Goal: Task Accomplishment & Management: Use online tool/utility

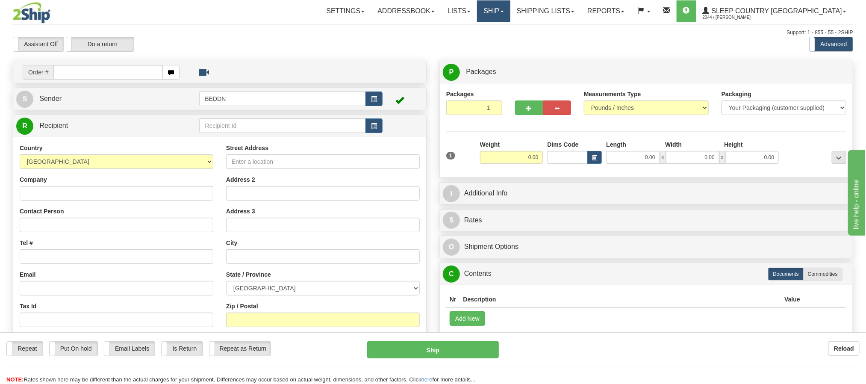
click at [510, 12] on link "Ship" at bounding box center [493, 10] width 33 height 21
click at [501, 40] on span "OnHold / Order Queue" at bounding box center [471, 41] width 60 height 7
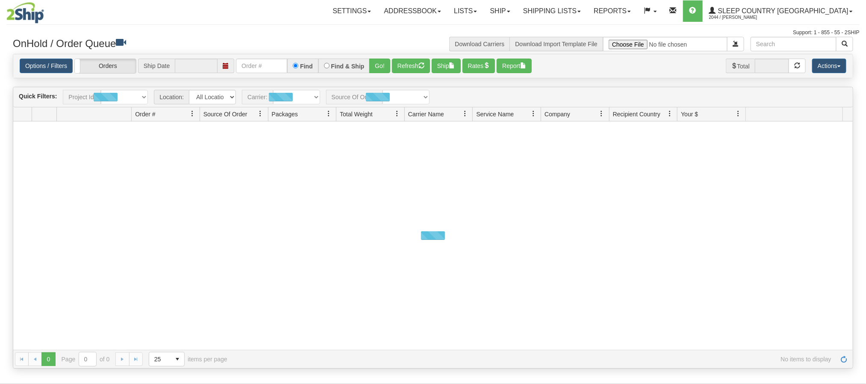
type input "[DATE]"
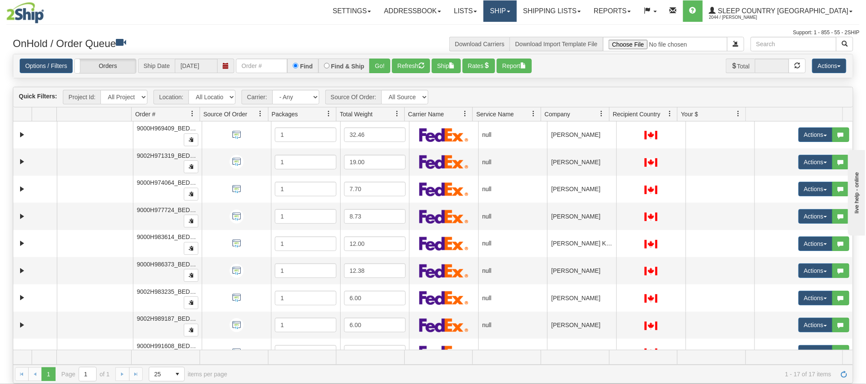
click at [516, 13] on link "Ship" at bounding box center [499, 10] width 33 height 21
click at [587, 9] on link "Shipping lists" at bounding box center [552, 10] width 71 height 21
click at [516, 12] on link "Ship" at bounding box center [499, 10] width 33 height 21
click at [364, 32] on div "Support: 1 - 855 - 55 - 2SHIP" at bounding box center [432, 32] width 853 height 7
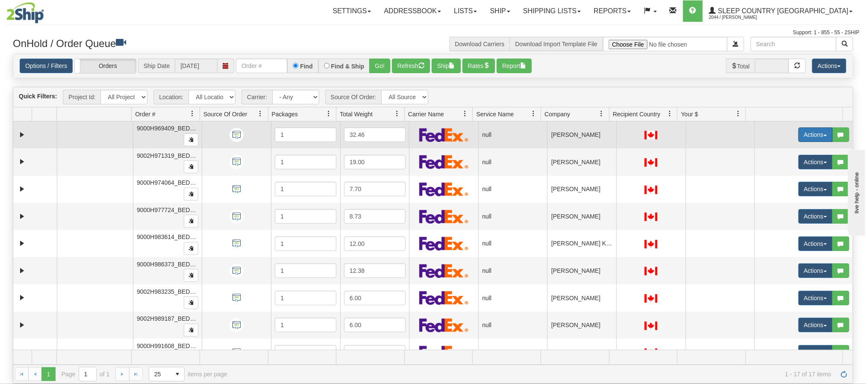
click at [811, 138] on button "Actions" at bounding box center [815, 134] width 34 height 15
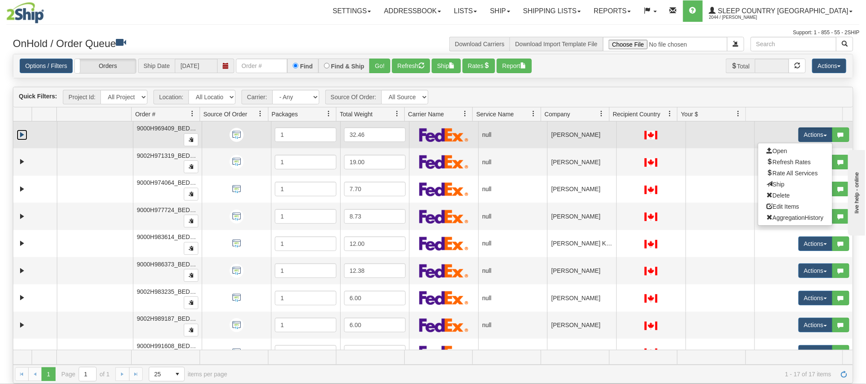
click at [24, 138] on link "Expand" at bounding box center [22, 134] width 11 height 11
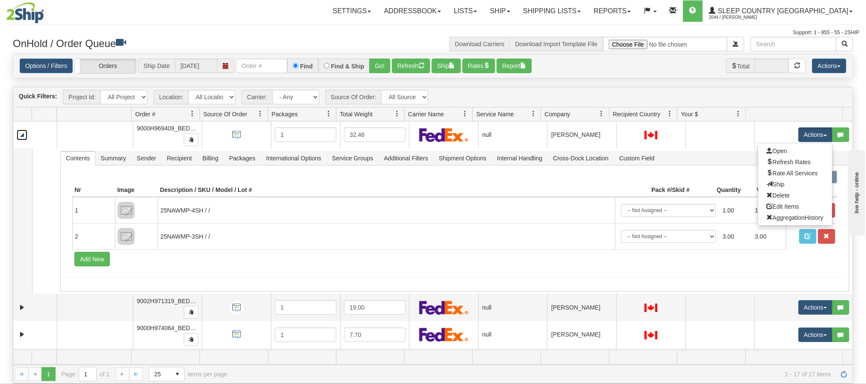
click at [773, 107] on th at bounding box center [793, 114] width 97 height 14
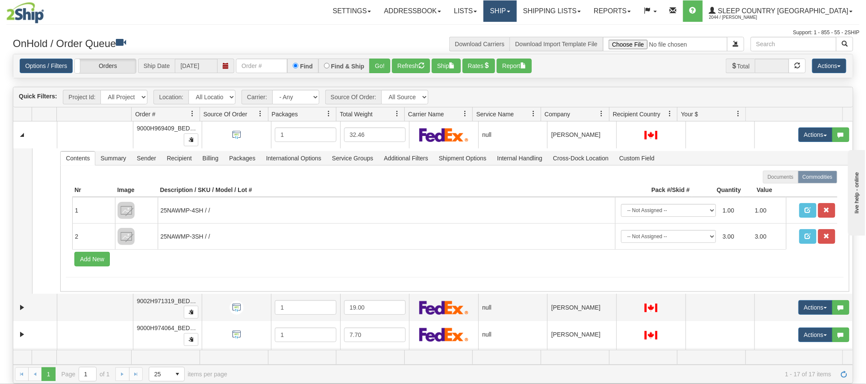
click at [516, 12] on link "Ship" at bounding box center [499, 10] width 33 height 21
